Goal: Information Seeking & Learning: Find specific page/section

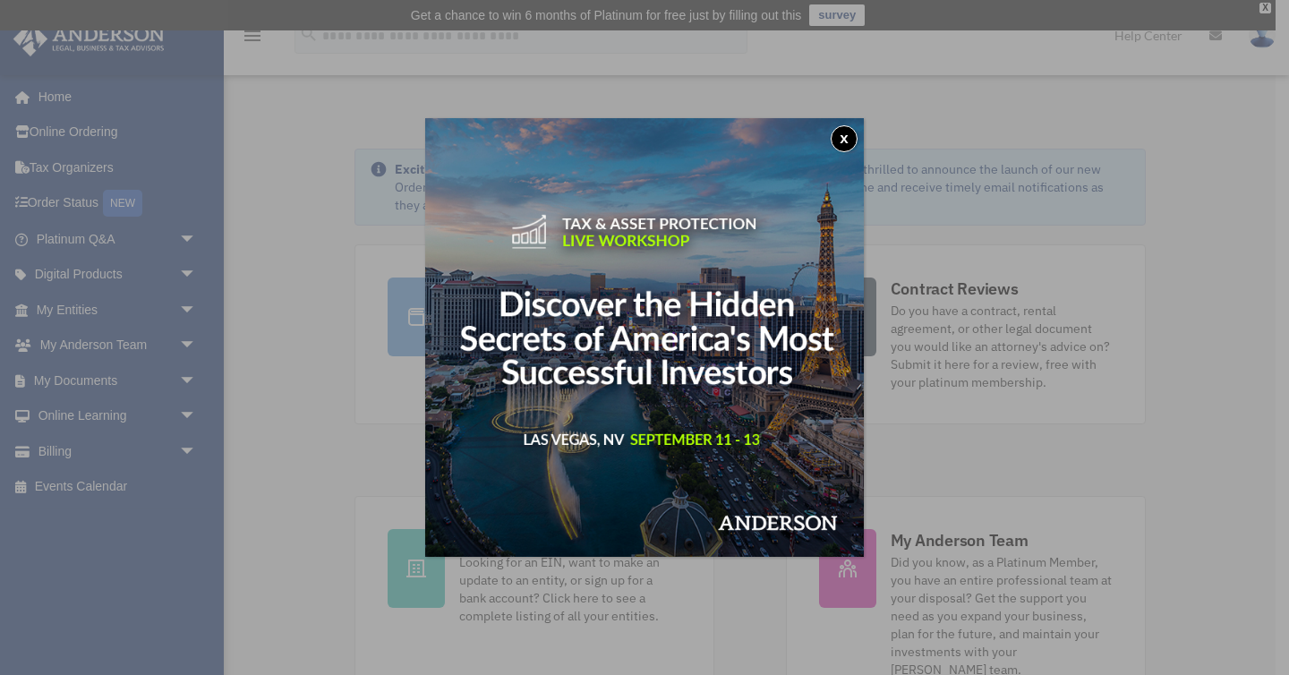
click at [843, 141] on button "x" at bounding box center [844, 138] width 27 height 27
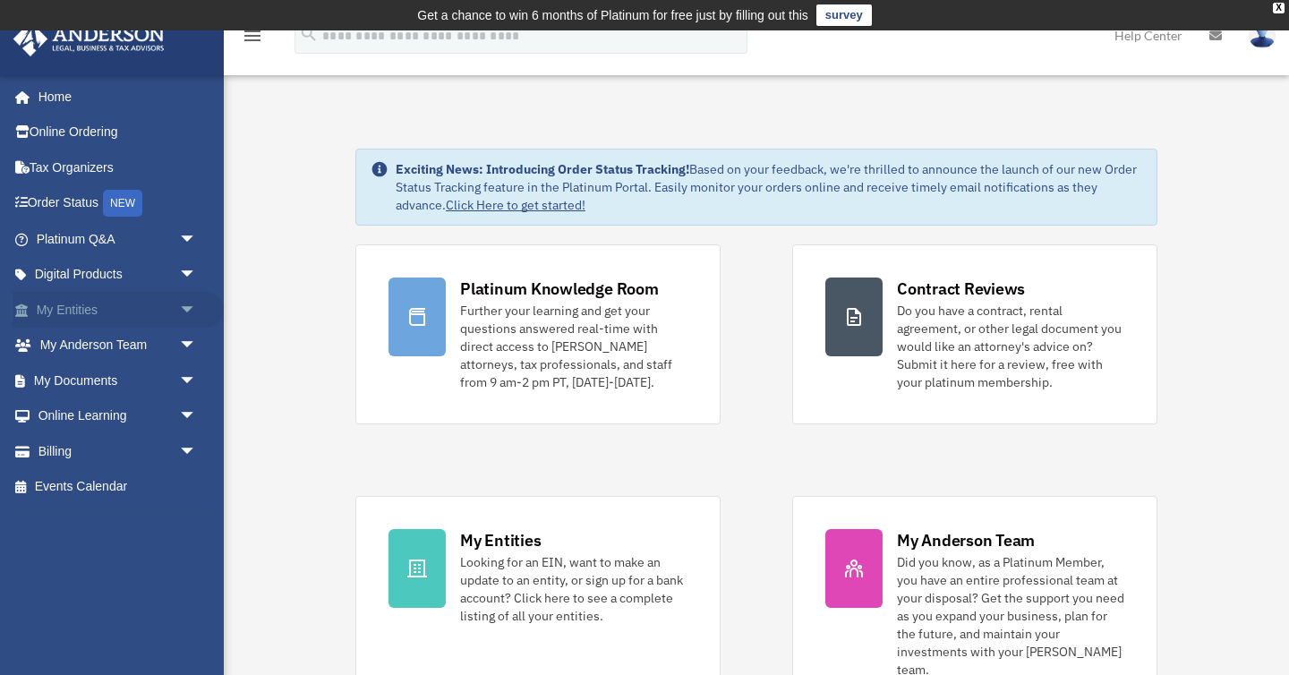
click at [79, 306] on link "My Entities arrow_drop_down" at bounding box center [118, 310] width 211 height 36
click at [191, 303] on span "arrow_drop_down" at bounding box center [197, 310] width 36 height 37
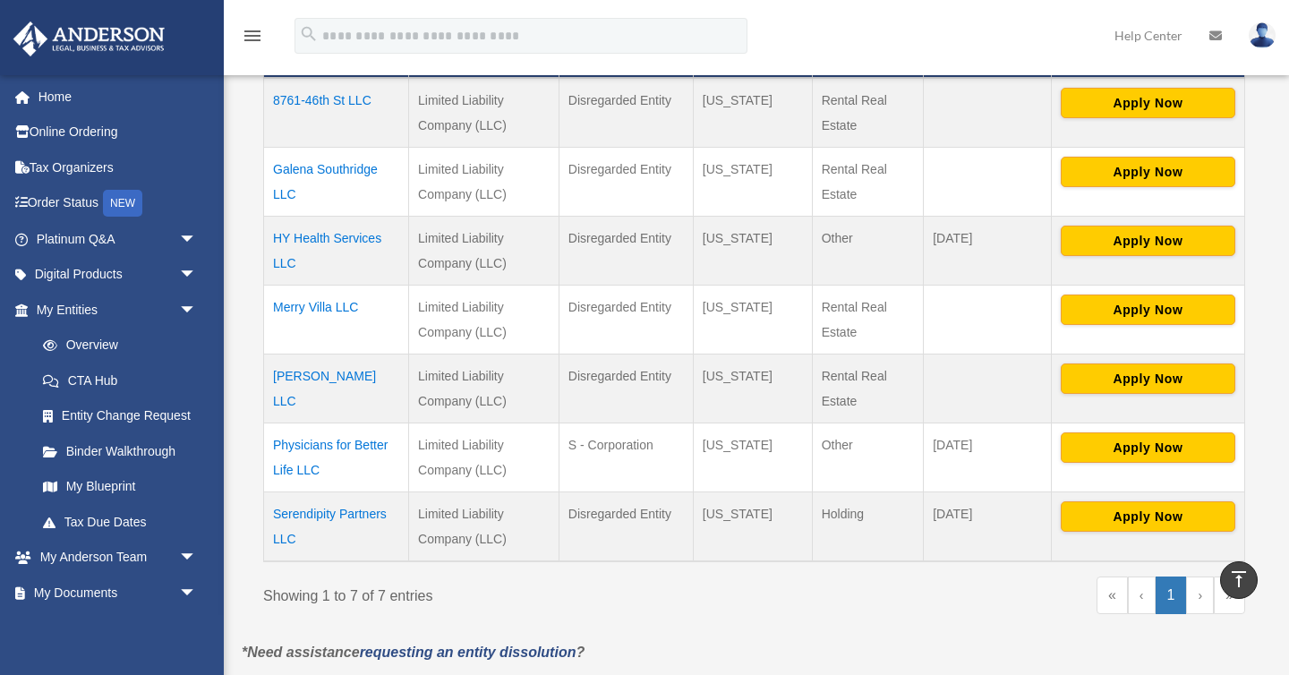
scroll to position [465, 0]
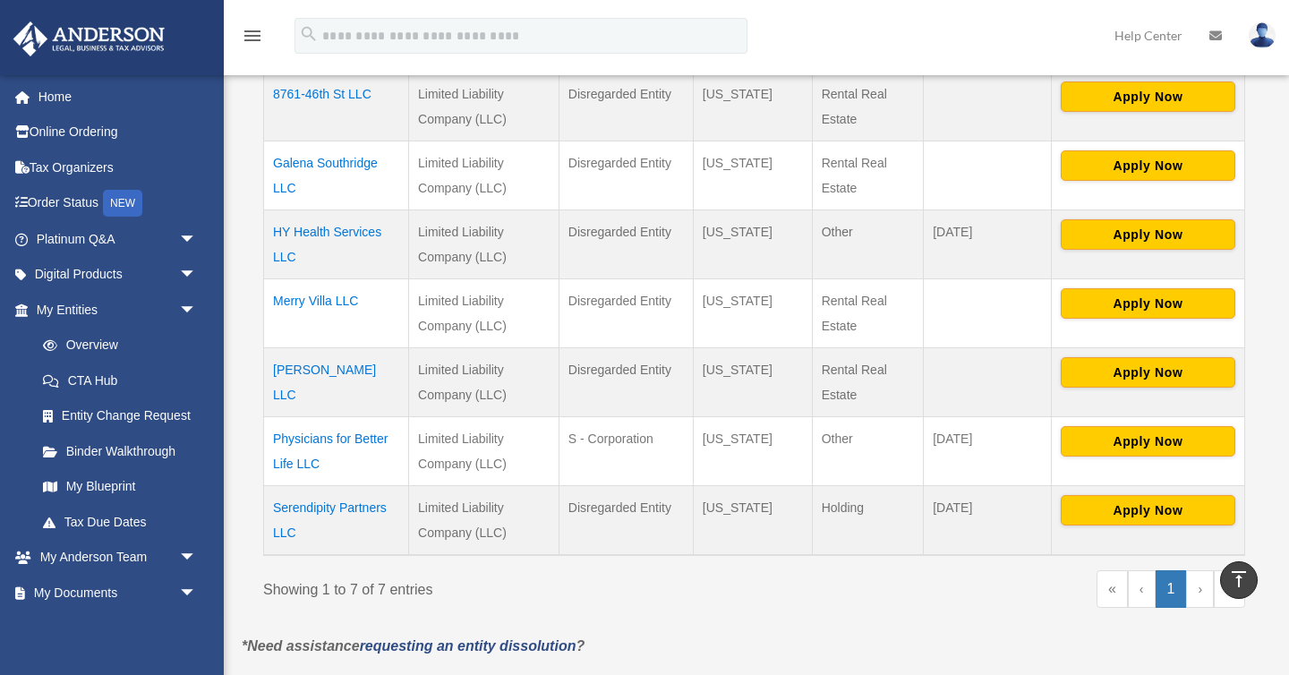
click at [325, 512] on td "Serendipity Partners LLC" at bounding box center [336, 520] width 145 height 70
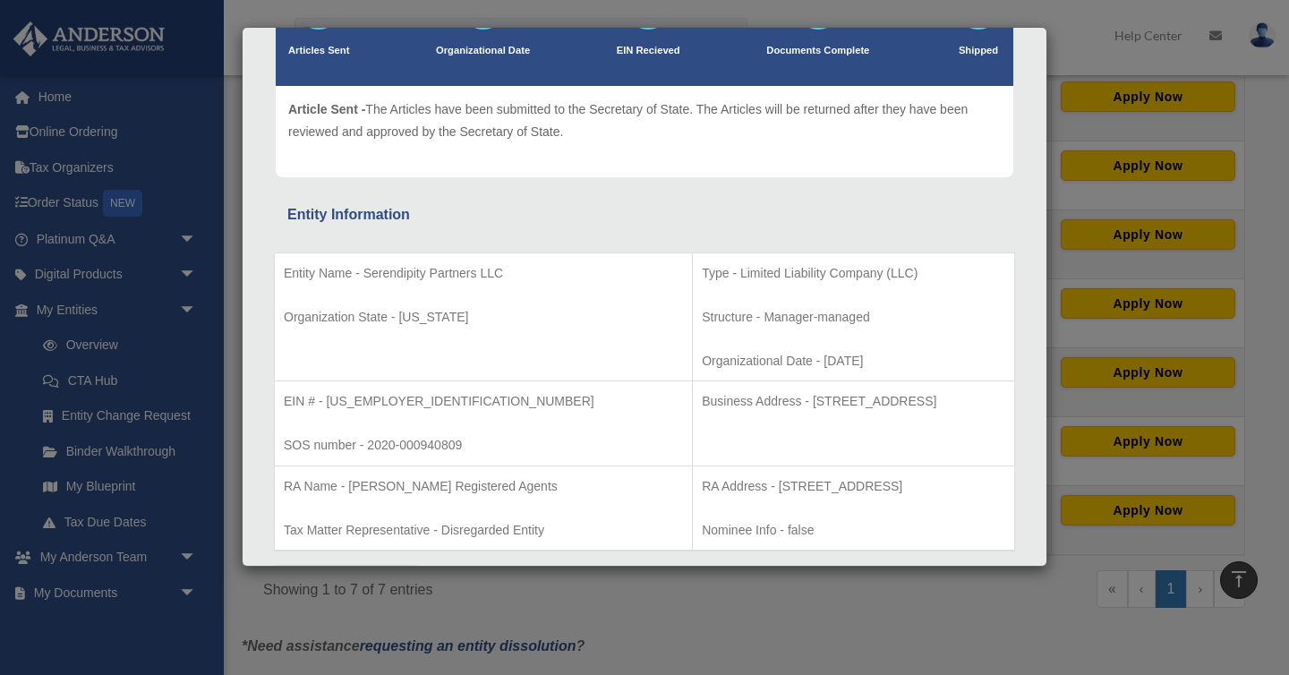
scroll to position [0, 0]
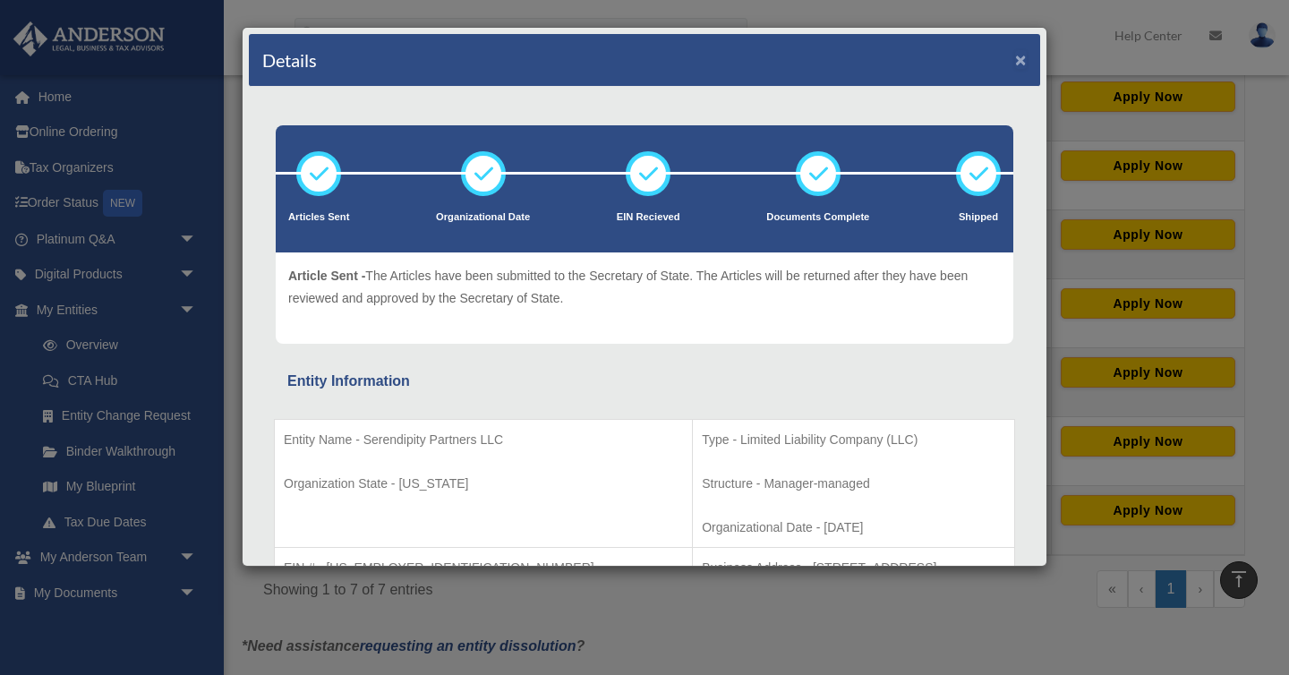
click at [1026, 60] on button "×" at bounding box center [1021, 59] width 12 height 19
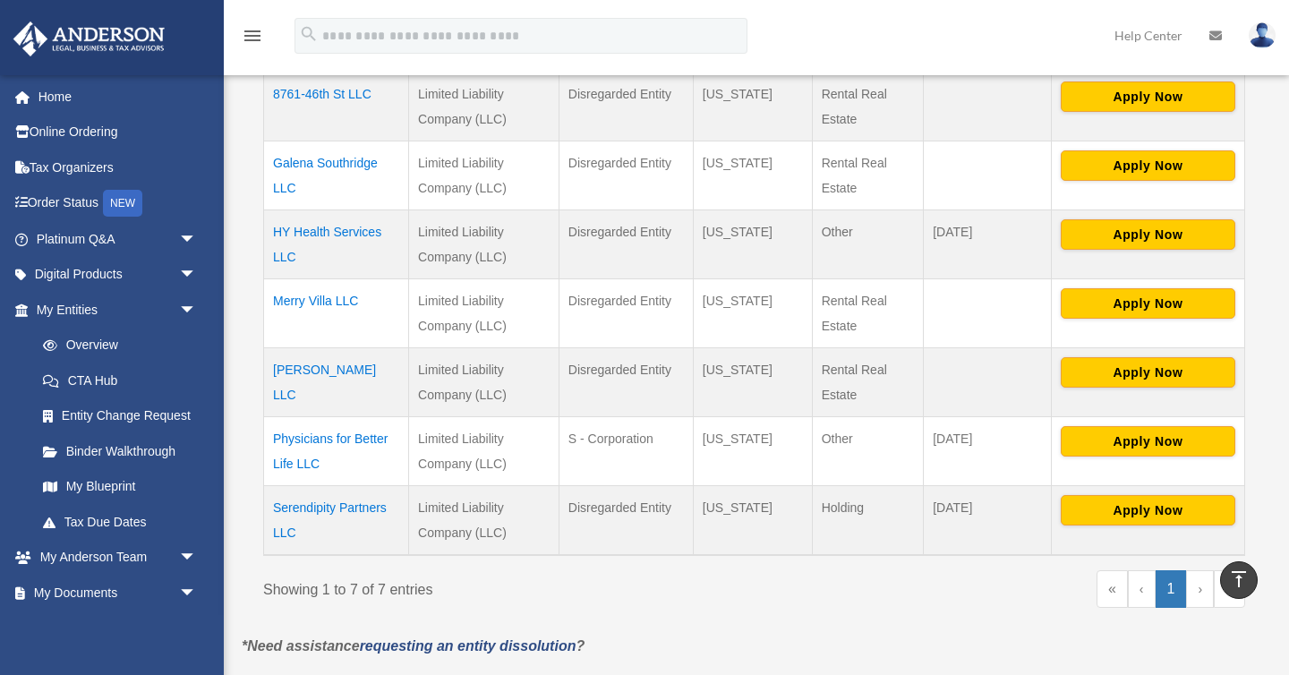
click at [330, 372] on td "Mullinix LLC" at bounding box center [336, 381] width 145 height 69
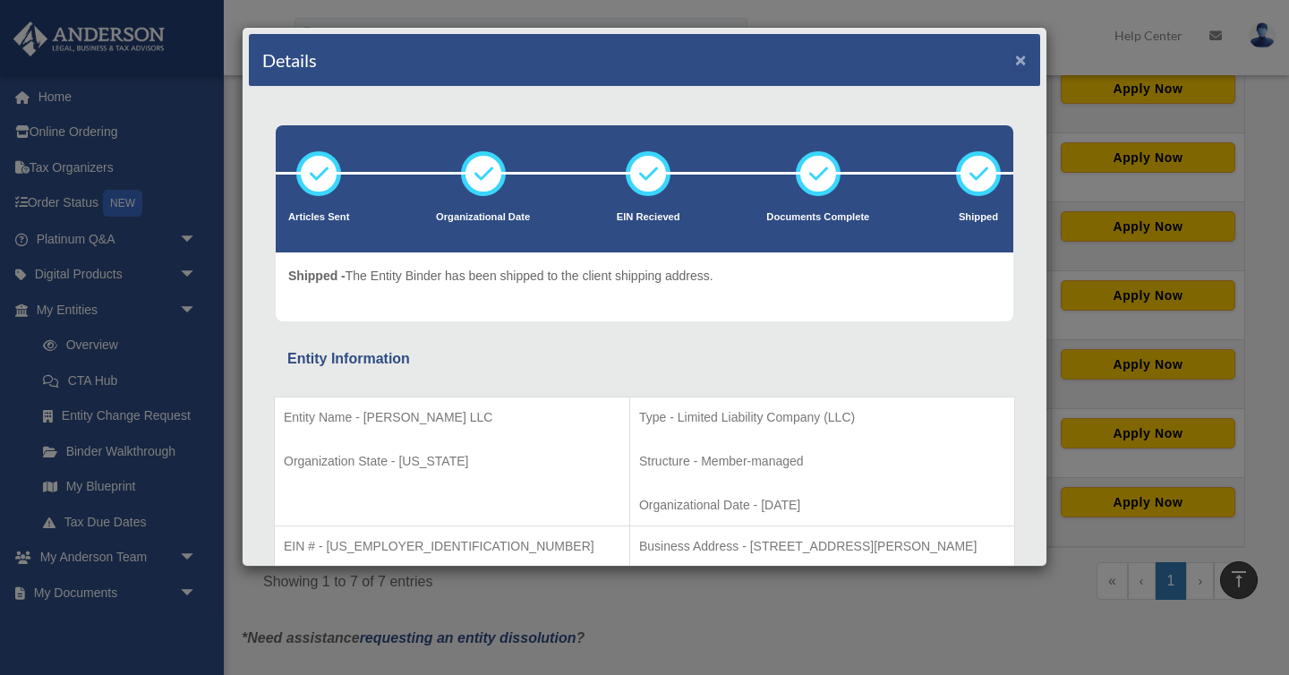
click at [1023, 56] on button "×" at bounding box center [1021, 59] width 12 height 19
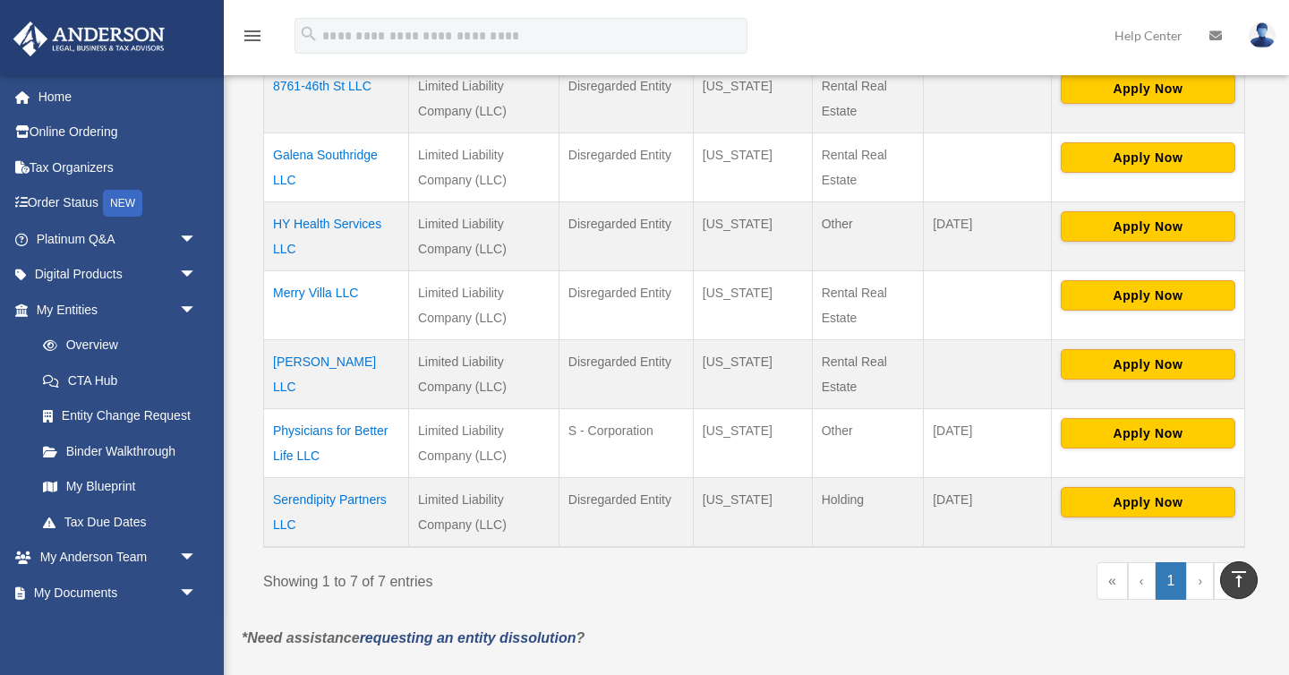
click at [339, 158] on td "Galena Southridge LLC" at bounding box center [336, 167] width 145 height 69
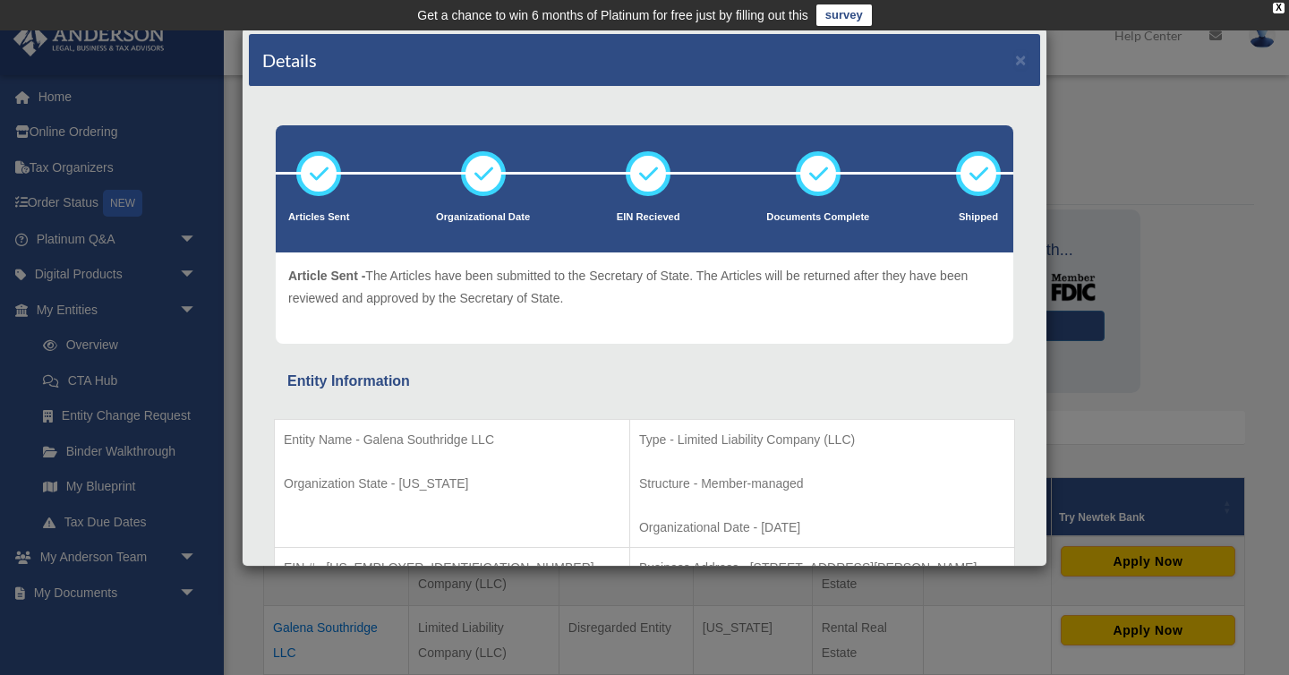
click at [1015, 63] on div "Details ×" at bounding box center [645, 60] width 792 height 53
click at [1020, 66] on button "×" at bounding box center [1021, 59] width 12 height 19
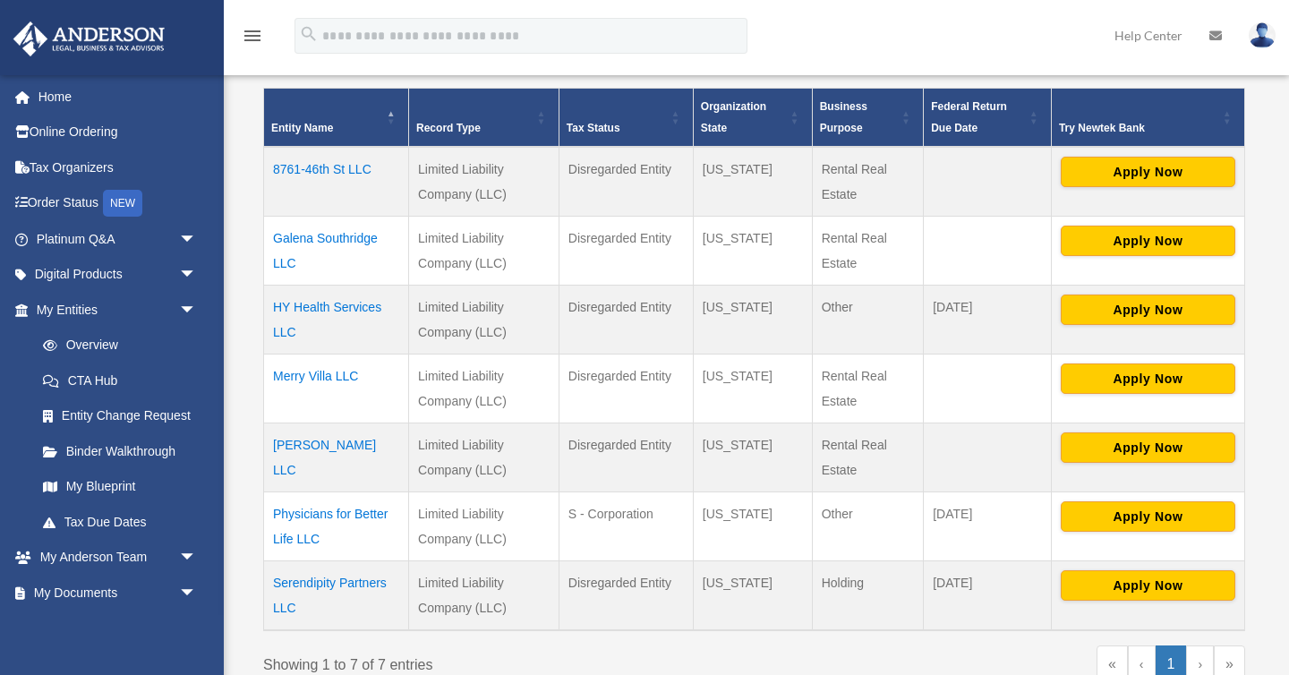
scroll to position [395, 0]
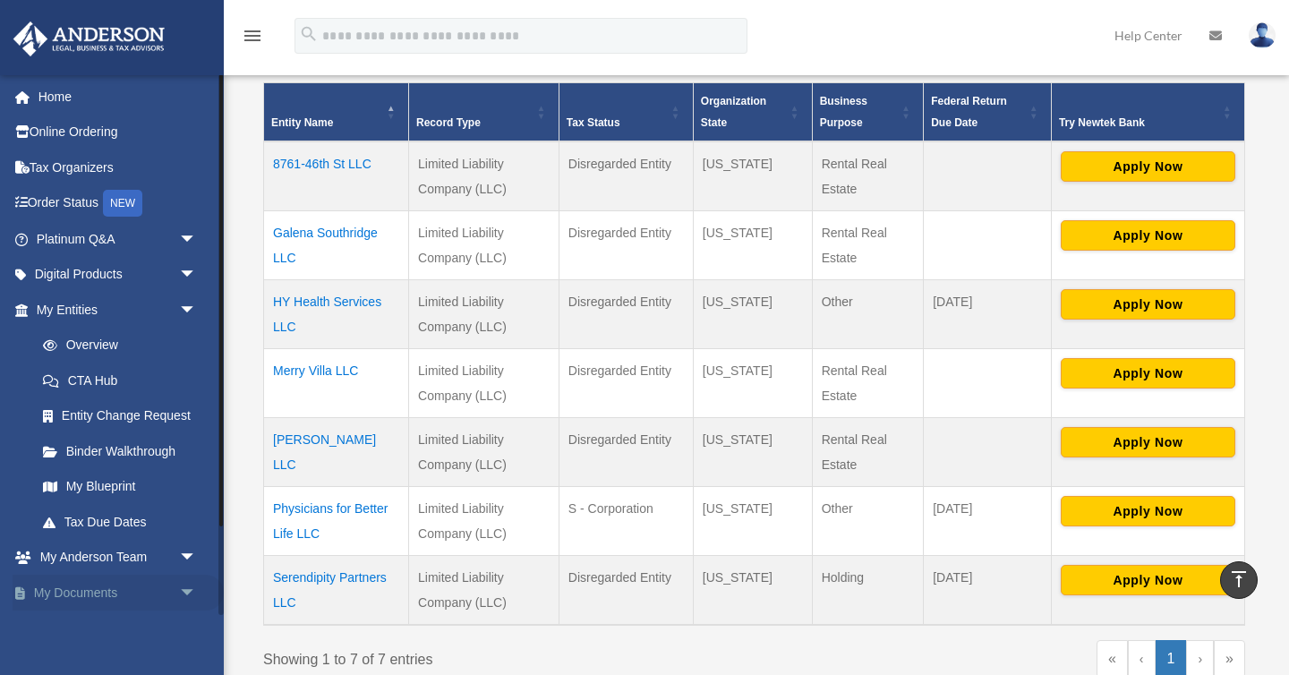
click at [140, 594] on link "My Documents arrow_drop_down" at bounding box center [118, 593] width 211 height 36
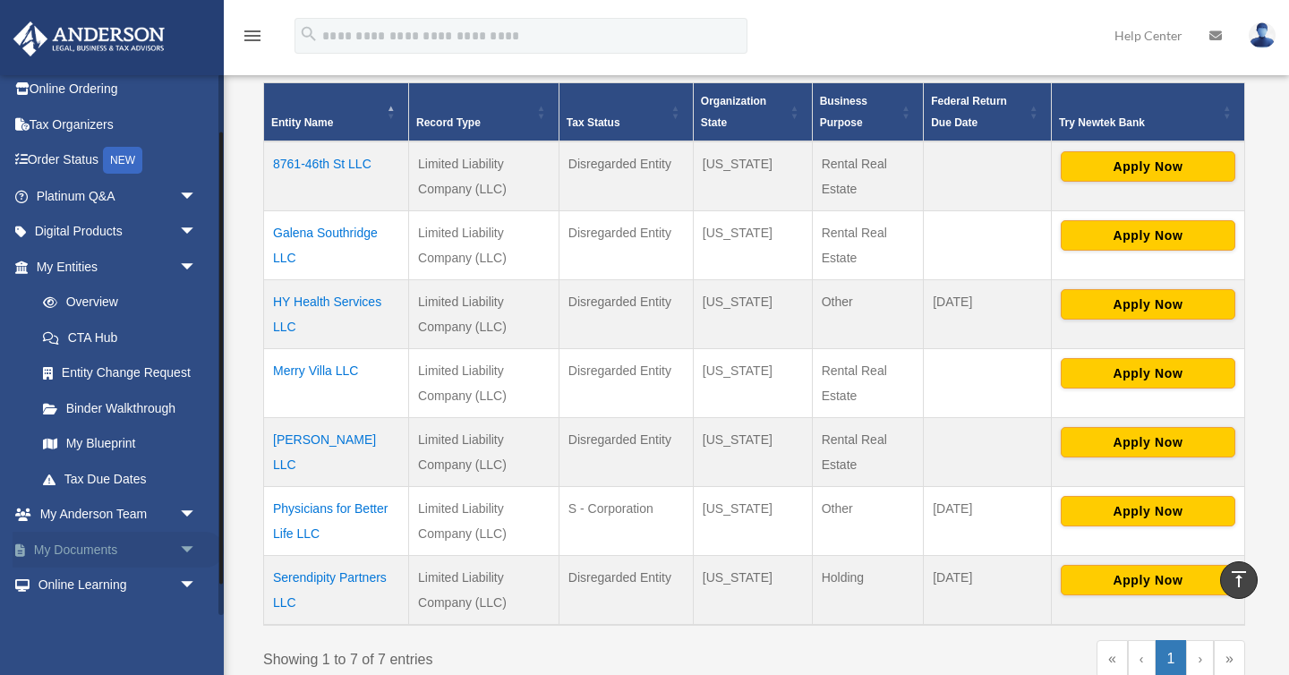
scroll to position [78, 0]
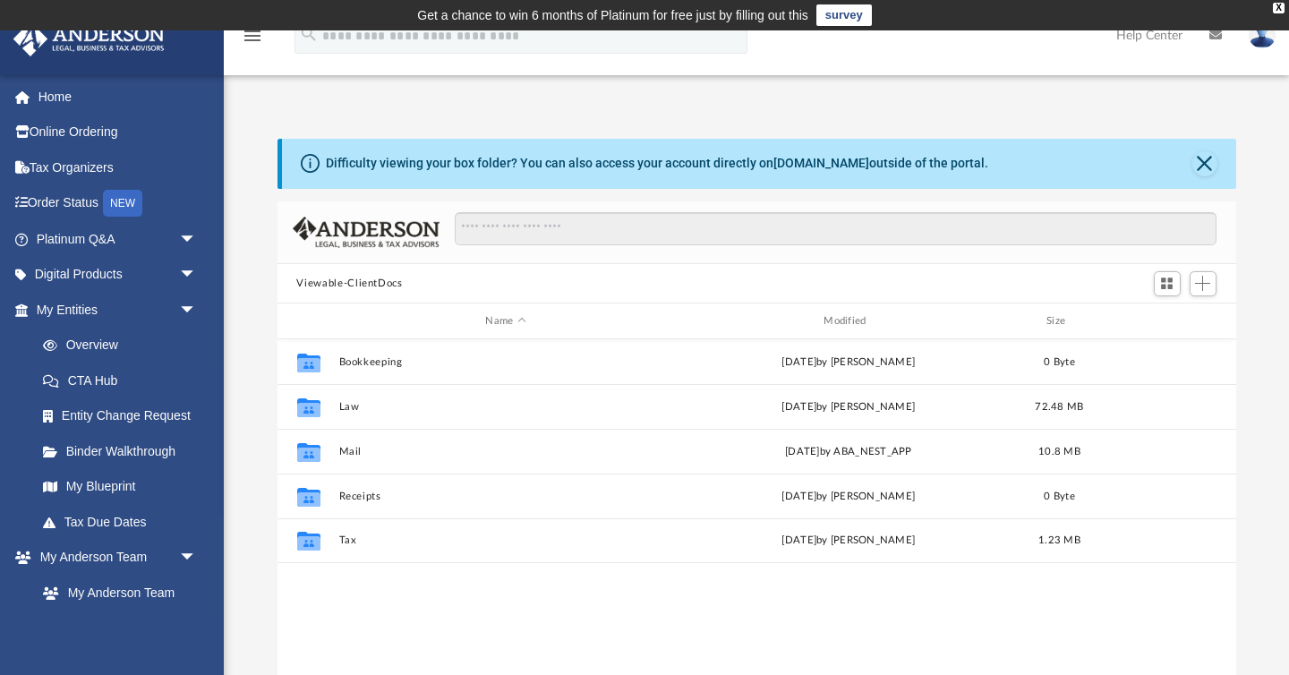
scroll to position [407, 959]
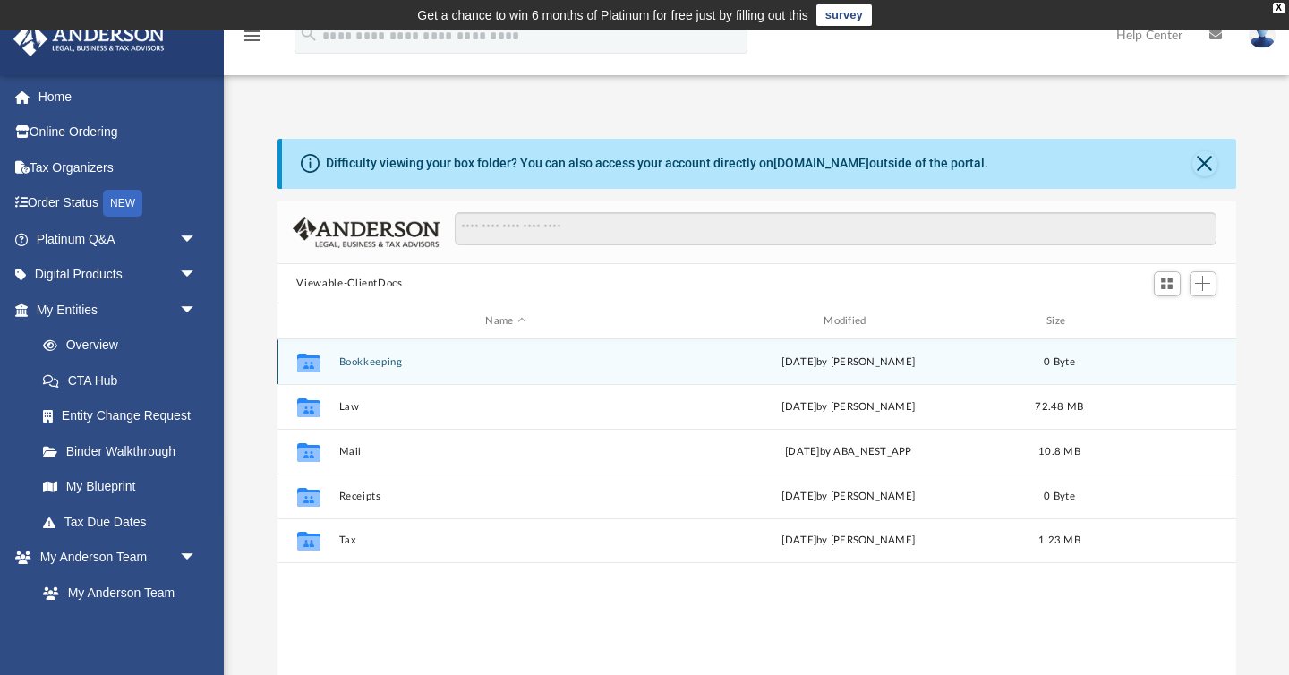
click at [365, 358] on button "Bookkeeping" at bounding box center [505, 362] width 335 height 12
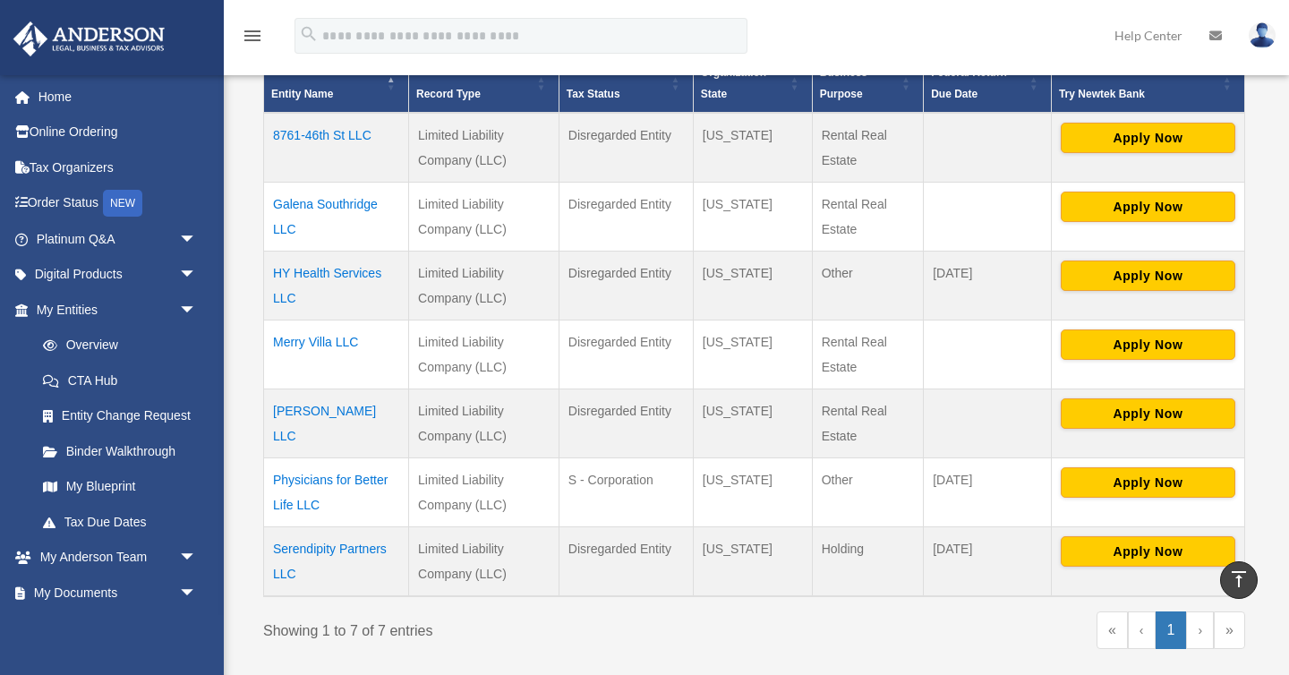
scroll to position [424, 0]
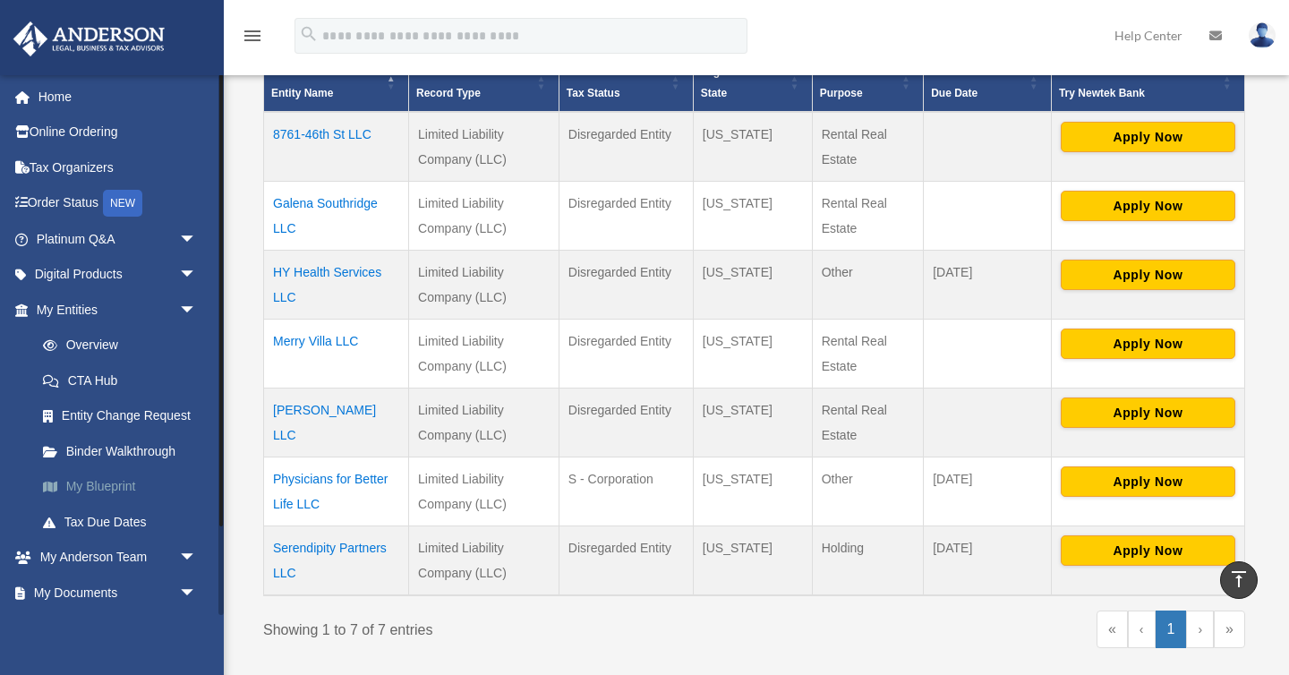
click at [122, 489] on link "My Blueprint" at bounding box center [124, 487] width 199 height 36
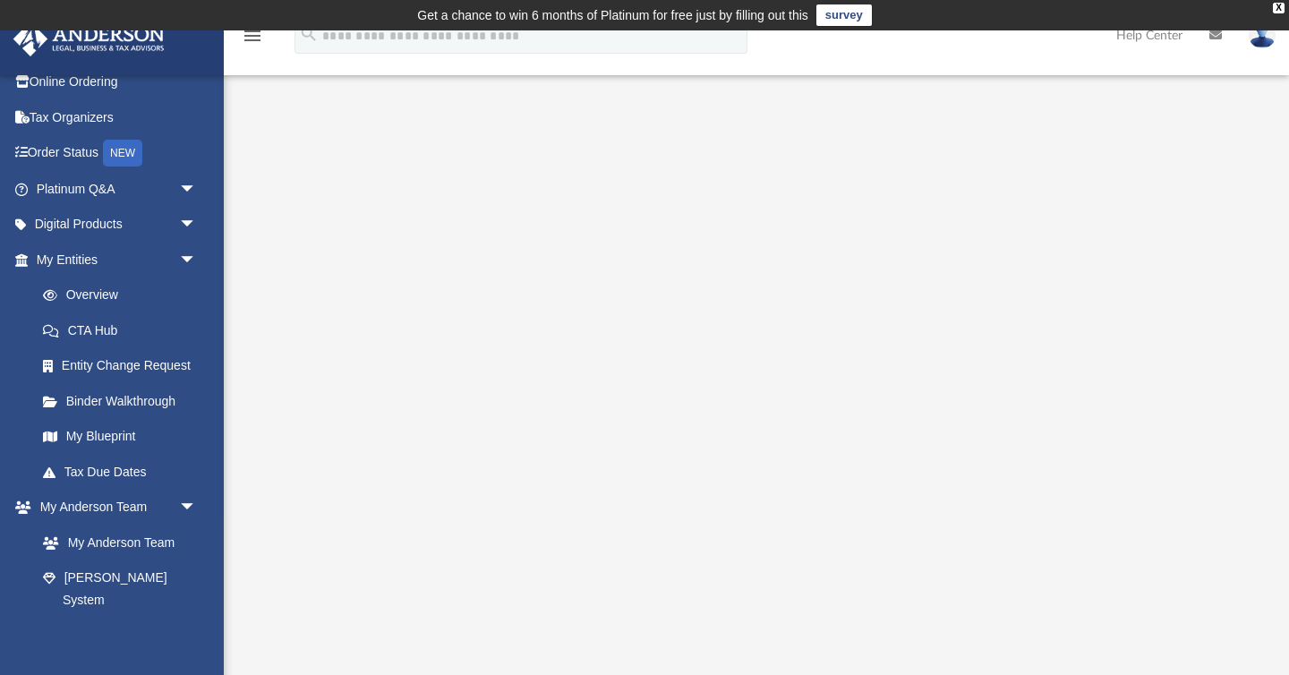
scroll to position [89, 0]
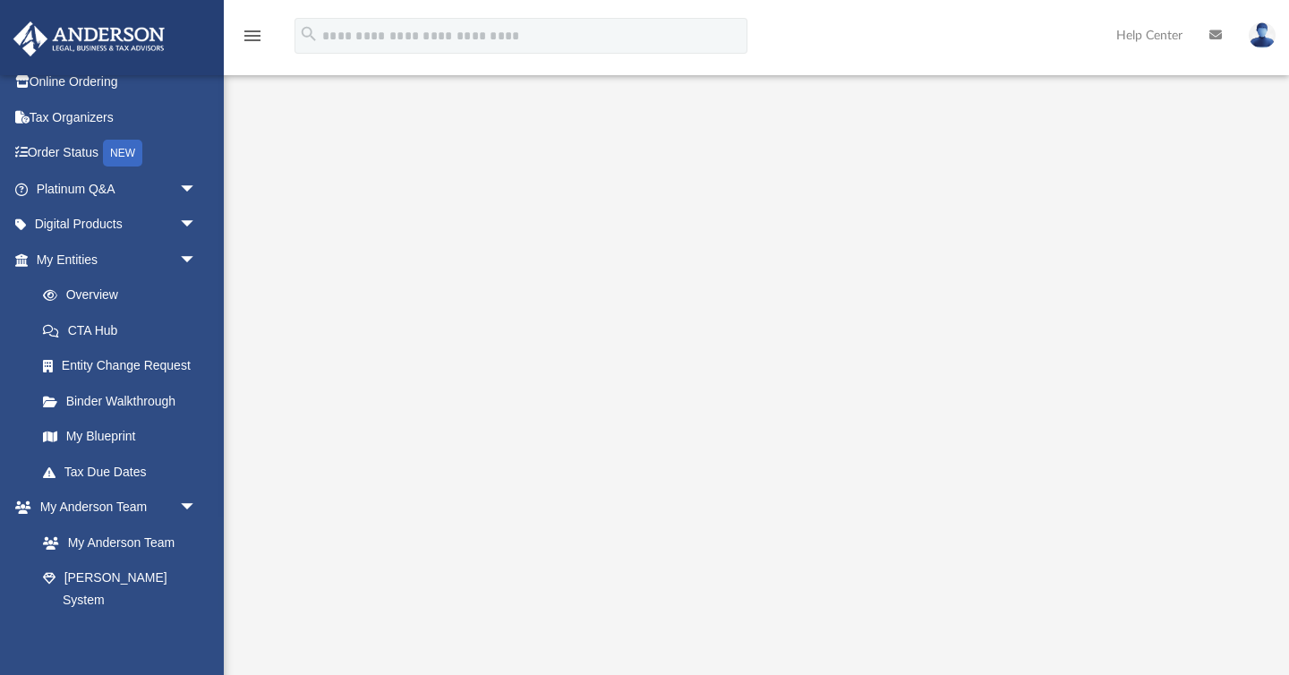
click at [256, 41] on icon "menu" at bounding box center [252, 35] width 21 height 21
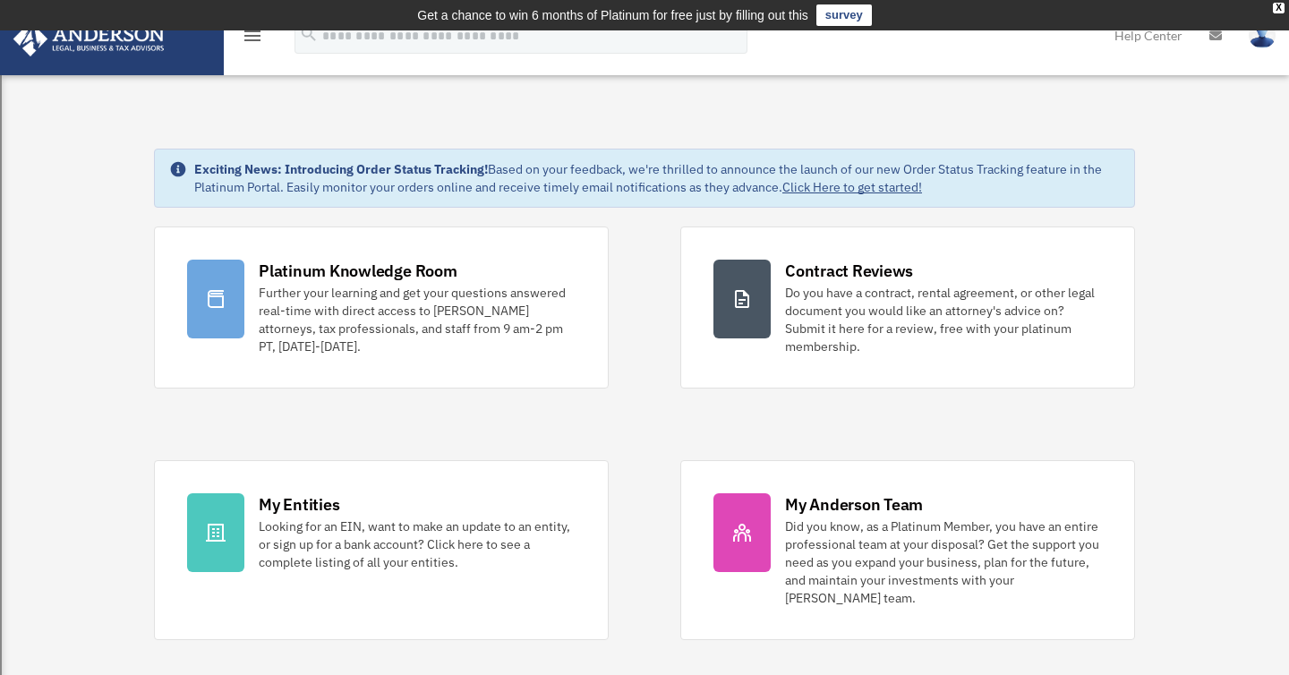
click at [124, 45] on img at bounding box center [89, 38] width 162 height 35
click at [256, 38] on icon "menu" at bounding box center [252, 35] width 21 height 21
click at [1283, 4] on div "X" at bounding box center [1279, 8] width 12 height 11
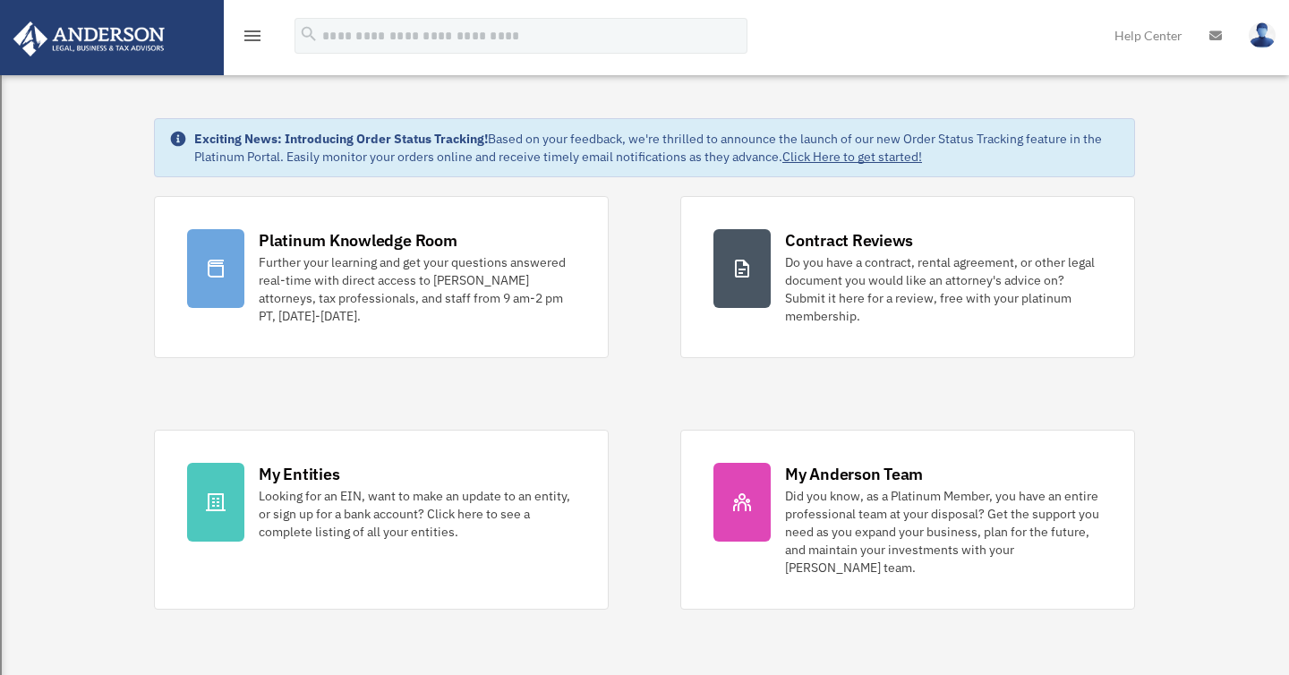
click at [256, 27] on icon "menu" at bounding box center [252, 35] width 21 height 21
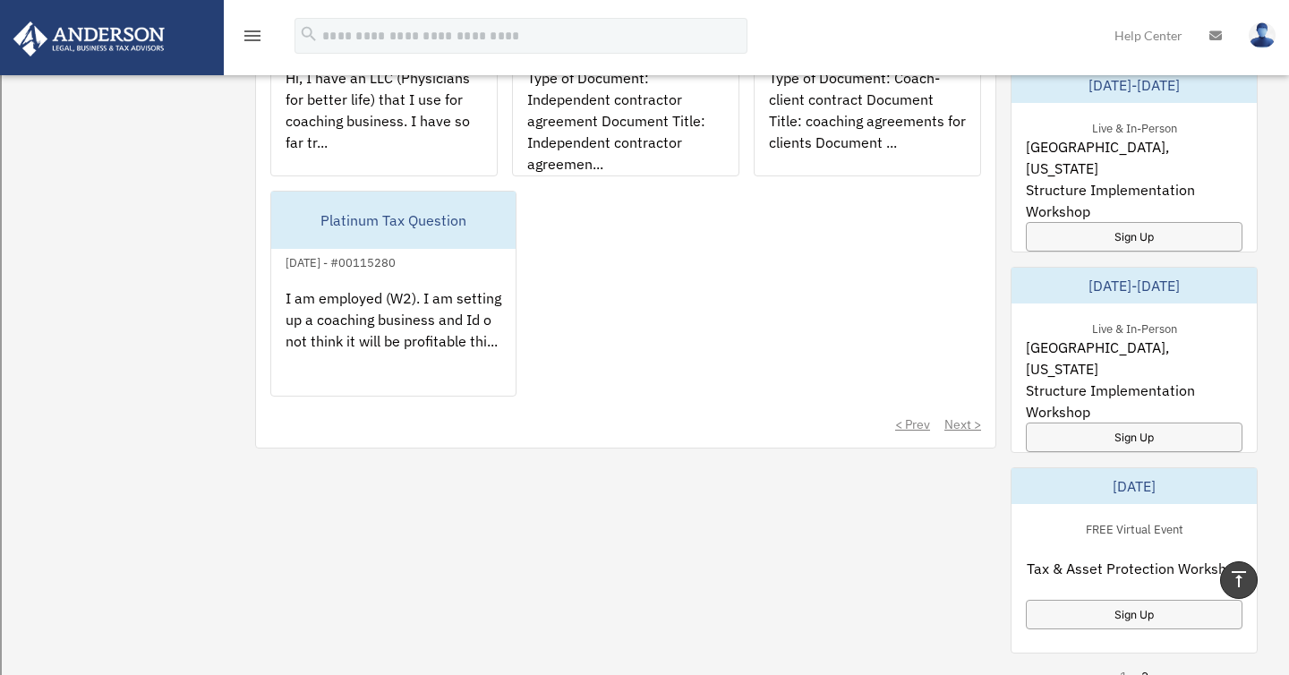
scroll to position [903, 0]
click at [239, 56] on div "menu" at bounding box center [252, 36] width 57 height 47
click at [254, 30] on icon "menu" at bounding box center [252, 35] width 21 height 21
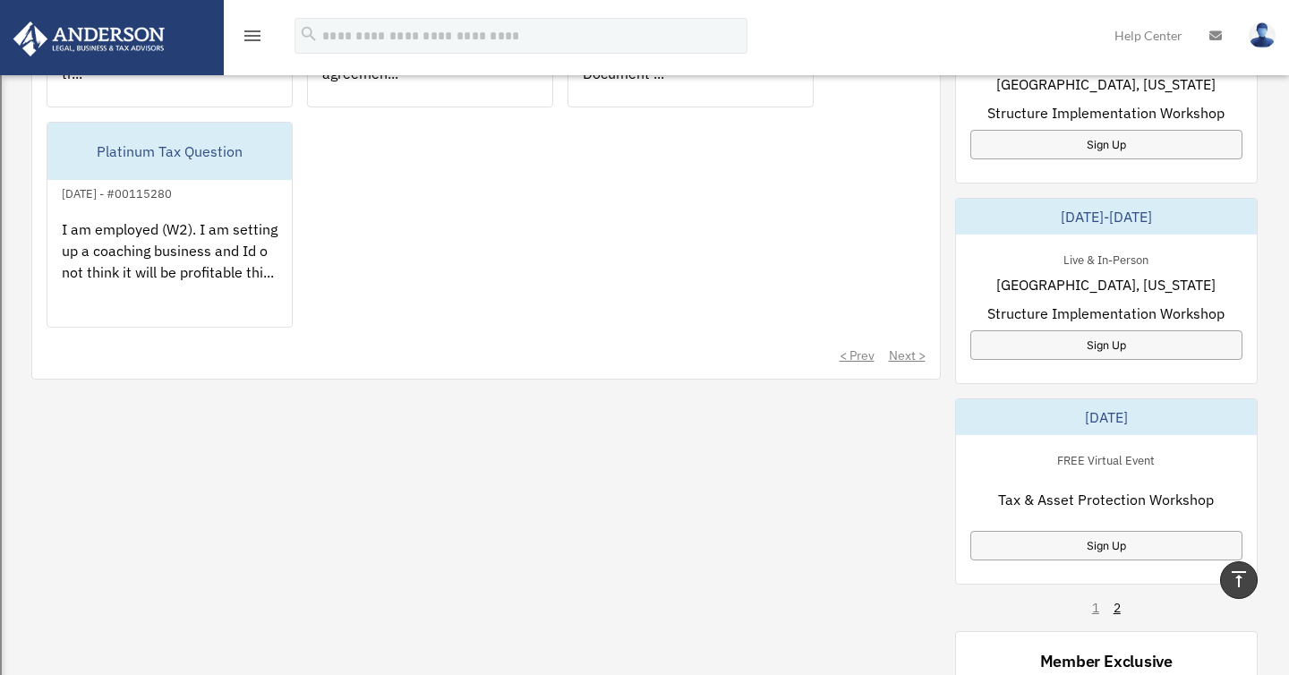
click at [254, 30] on icon "menu" at bounding box center [252, 35] width 21 height 21
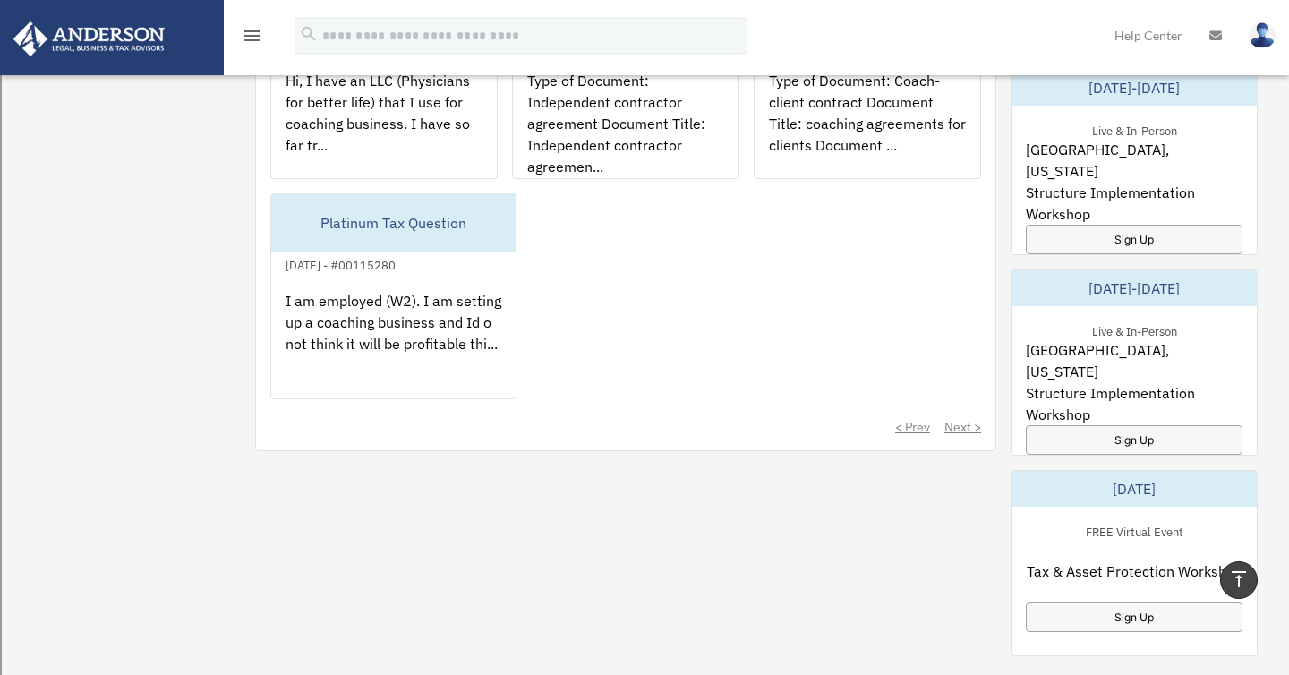
click at [10, 249] on div "Dashboard [EMAIL_ADDRESS][DOMAIN_NAME] Sign Out [EMAIL_ADDRESS][DOMAIN_NAME] Ho…" at bounding box center [644, 47] width 1289 height 1798
click at [132, 208] on div "Dashboard [EMAIL_ADDRESS][DOMAIN_NAME] Sign Out [EMAIL_ADDRESS][DOMAIN_NAME] Ho…" at bounding box center [644, 47] width 1289 height 1798
click at [292, 1] on div "menu search Site Menu add [EMAIL_ADDRESS][DOMAIN_NAME] My Profile Reset Passwor…" at bounding box center [644, 37] width 1289 height 74
click at [245, 38] on icon "menu" at bounding box center [252, 35] width 21 height 21
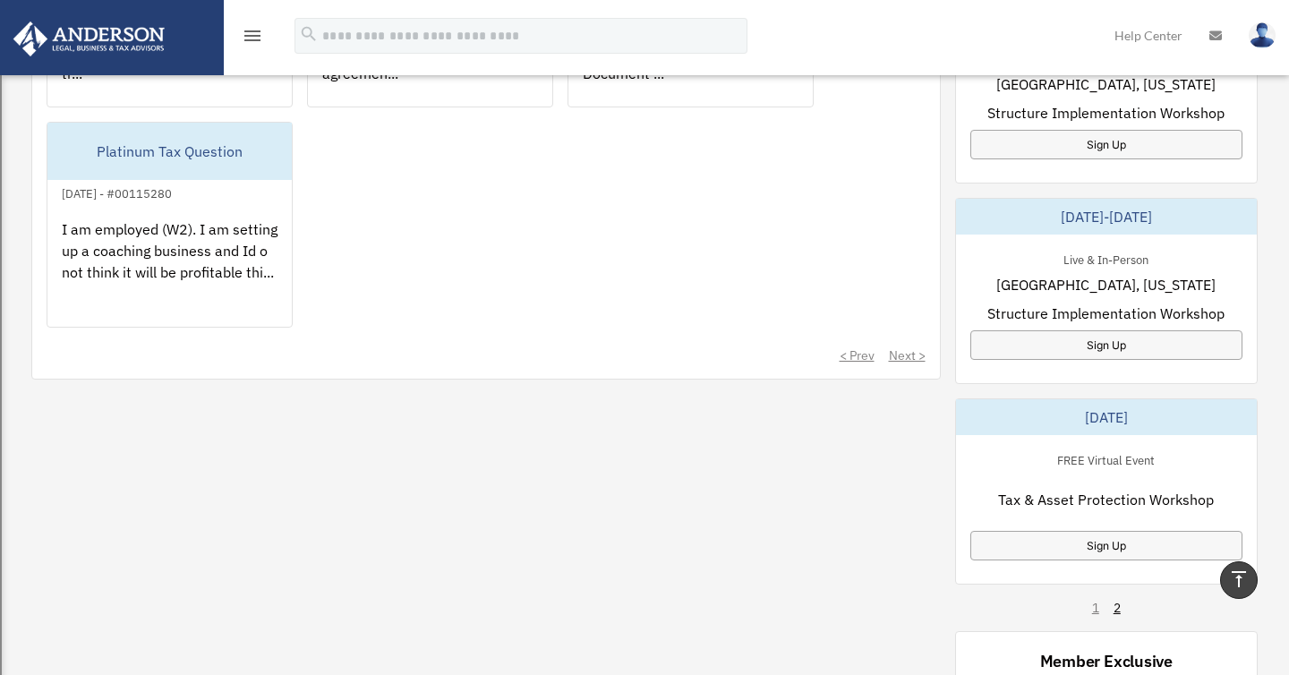
click at [245, 38] on icon "menu" at bounding box center [252, 35] width 21 height 21
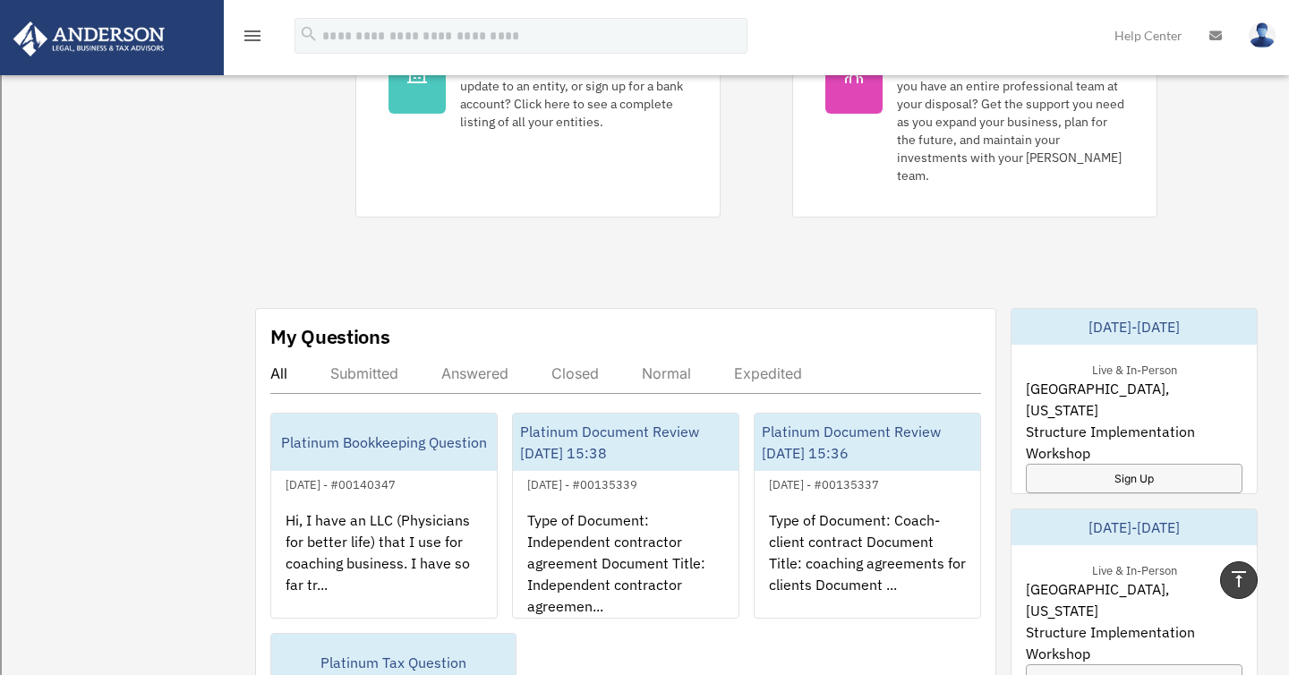
scroll to position [0, 0]
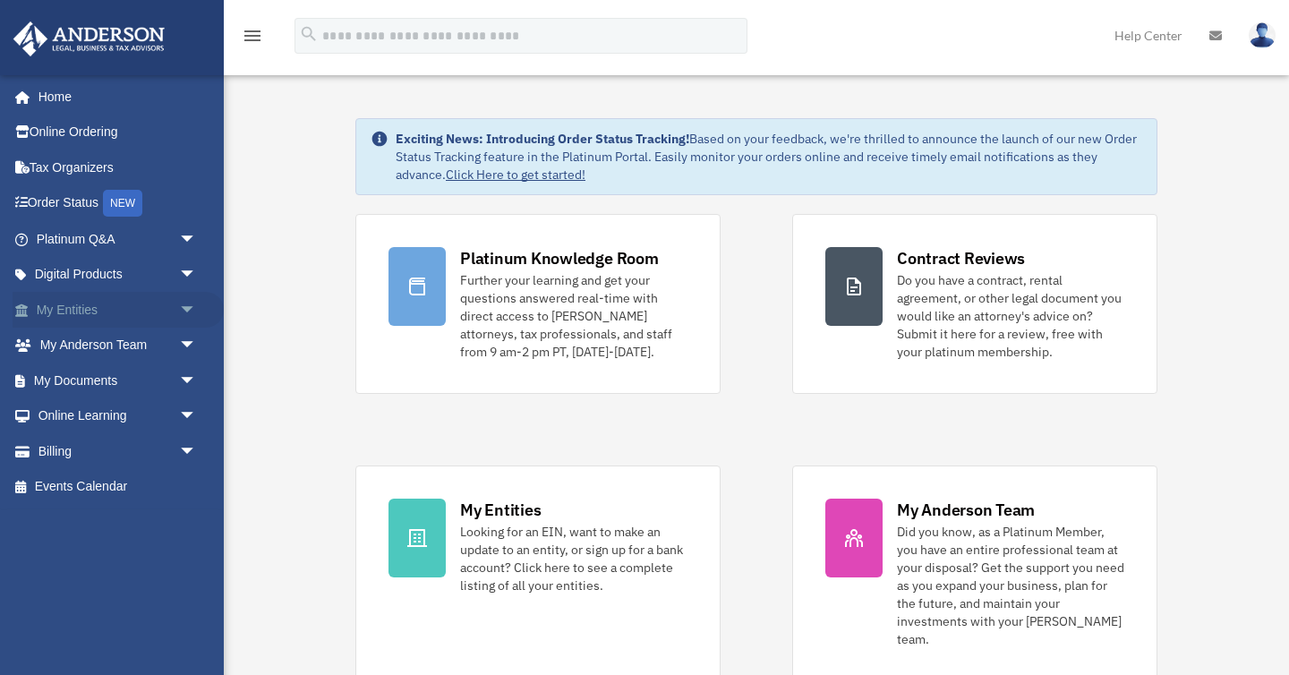
click at [185, 308] on span "arrow_drop_down" at bounding box center [197, 310] width 36 height 37
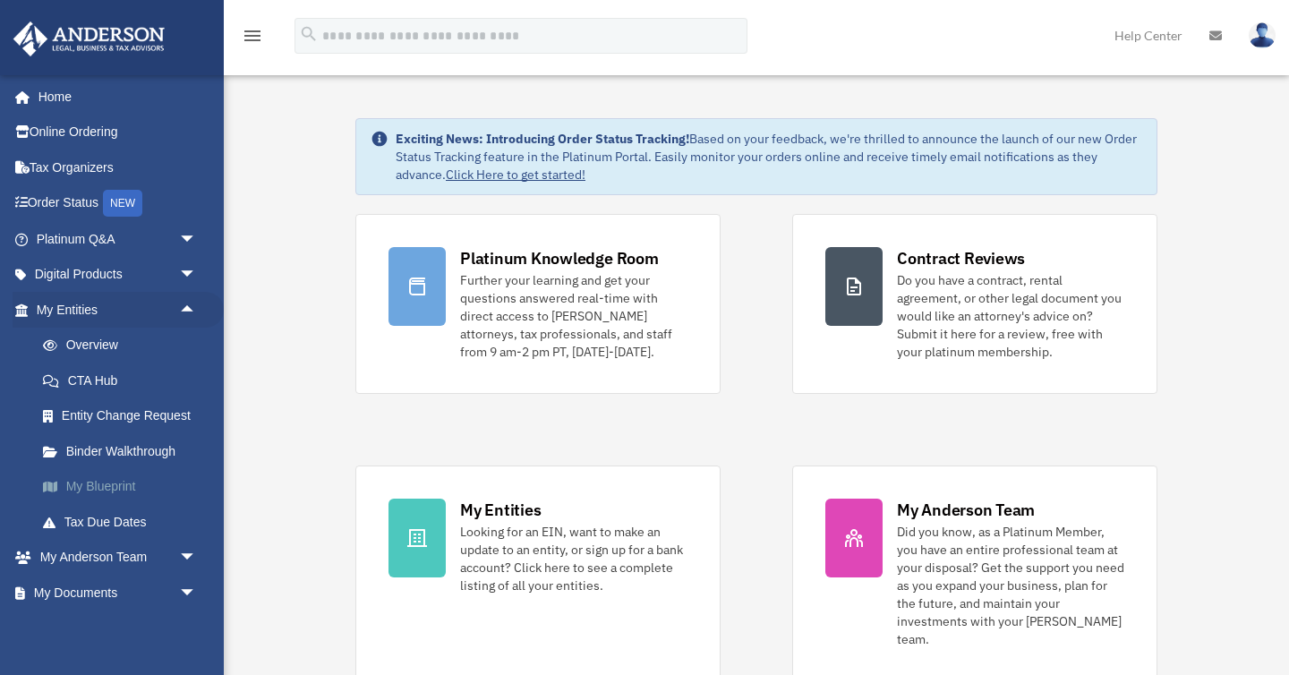
click at [108, 494] on link "My Blueprint" at bounding box center [124, 487] width 199 height 36
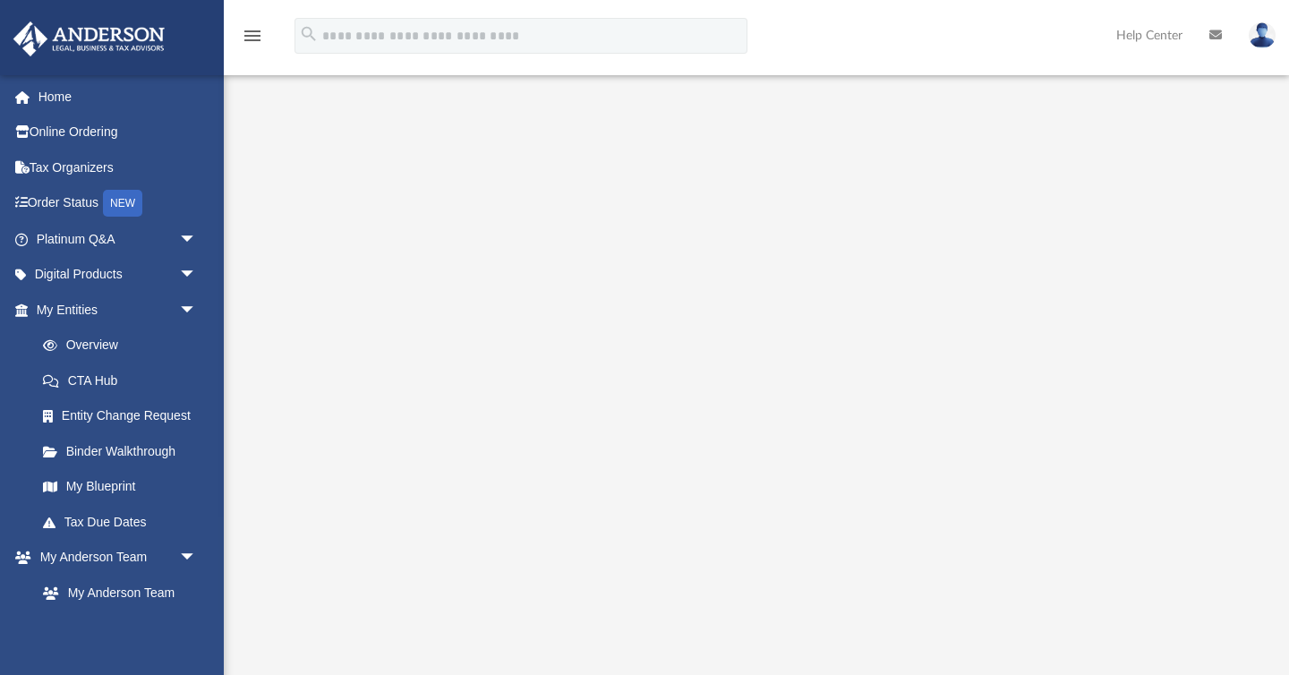
scroll to position [25, 0]
click at [138, 522] on link "Tax Due Dates" at bounding box center [124, 522] width 199 height 36
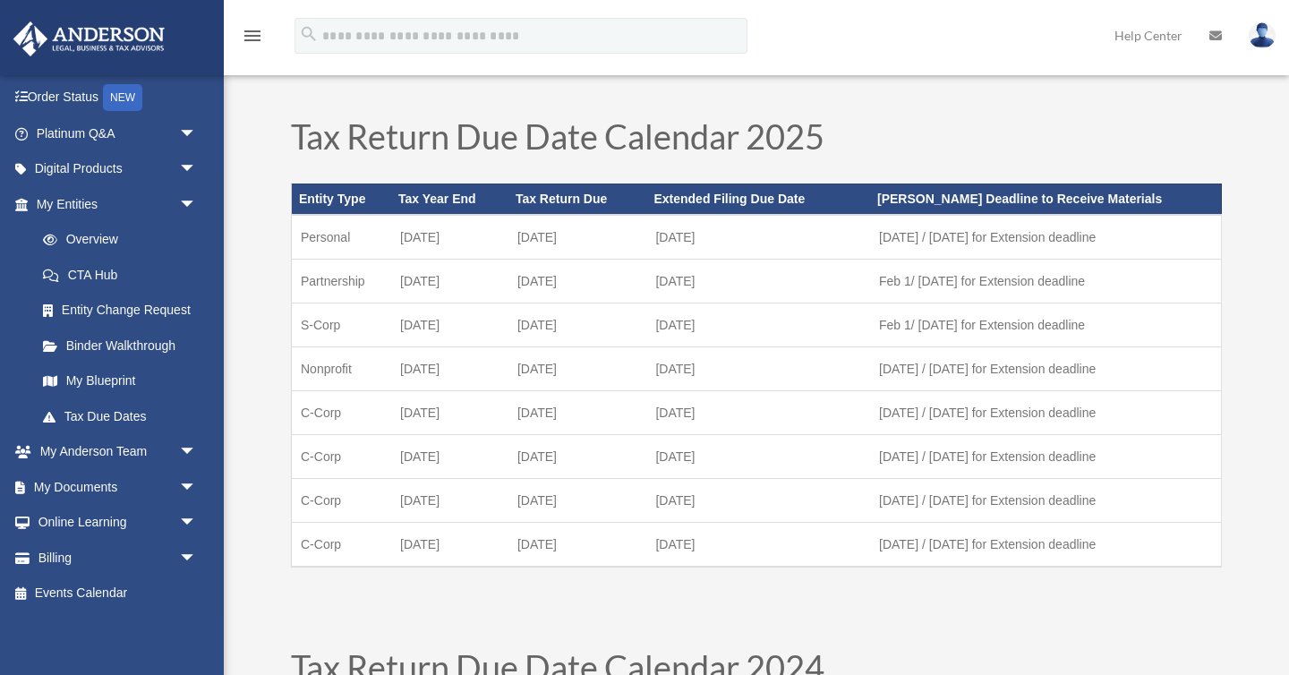
scroll to position [20, 0]
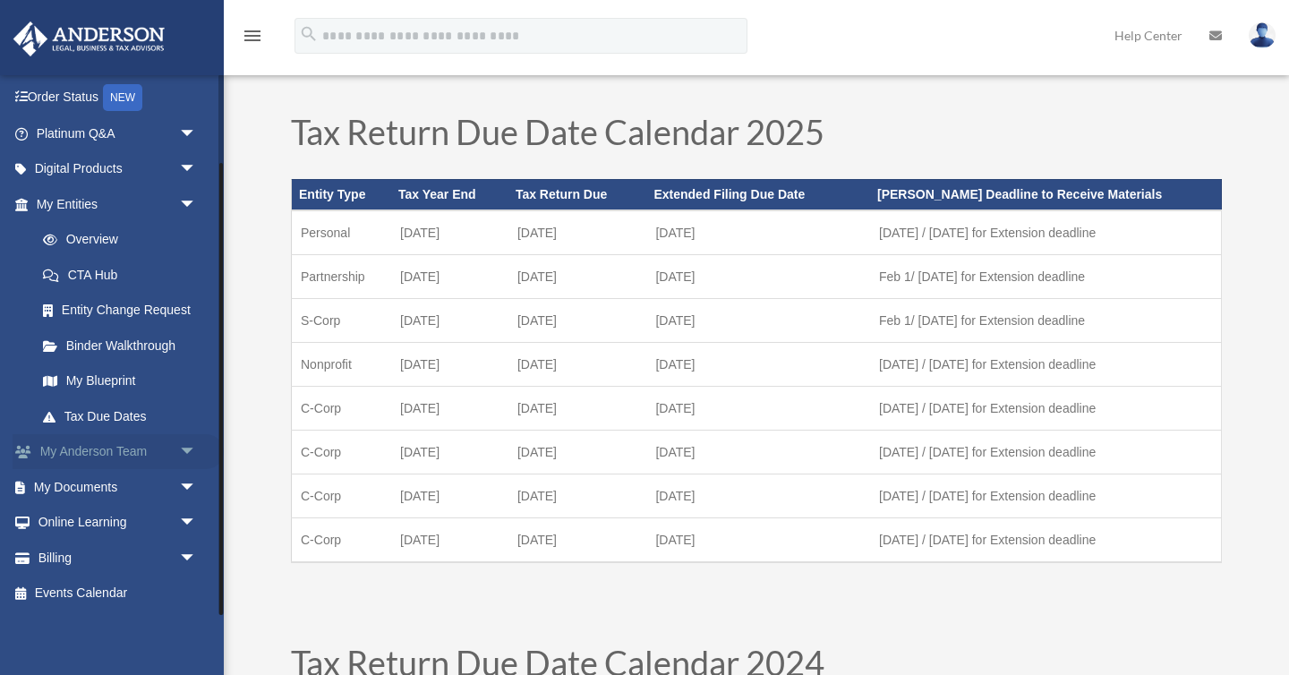
click at [152, 453] on link "My Anderson Team arrow_drop_down" at bounding box center [118, 452] width 211 height 36
click at [190, 452] on span "arrow_drop_down" at bounding box center [197, 452] width 36 height 37
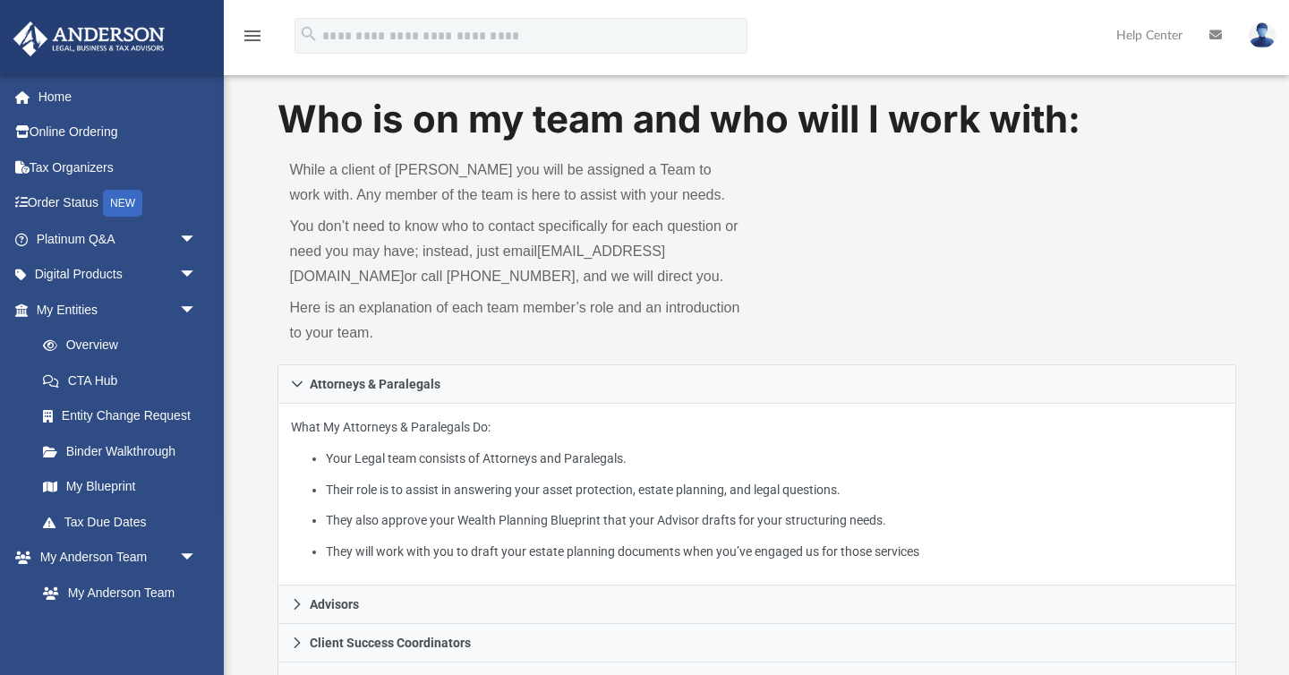
scroll to position [13, 0]
